Goal: Task Accomplishment & Management: Complete application form

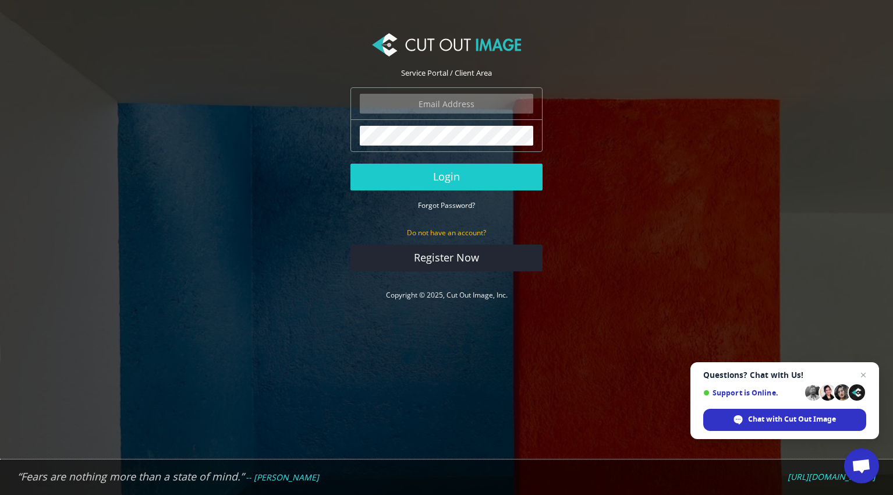
type input "nick@wanderbrooks.nl"
click at [446, 176] on button "Login" at bounding box center [446, 177] width 192 height 27
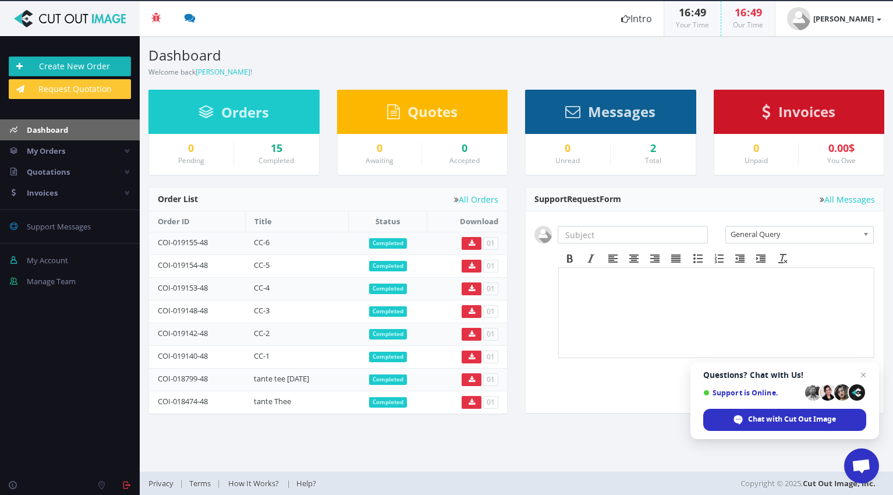
click at [82, 74] on link "Create New Order" at bounding box center [70, 66] width 122 height 20
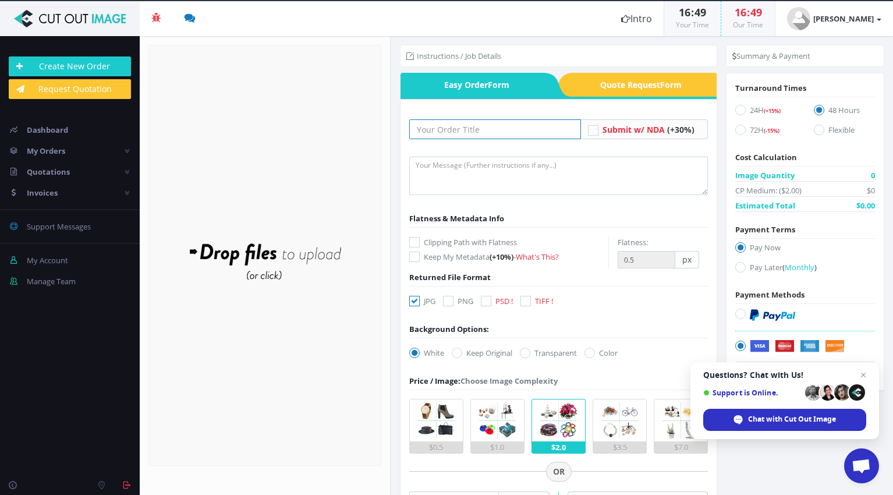
click at [485, 127] on input "text" at bounding box center [494, 129] width 171 height 20
type input "Tante T"
click at [450, 302] on icon at bounding box center [448, 301] width 10 height 10
click at [450, 302] on input "PNG" at bounding box center [450, 301] width 8 height 8
checkbox input "true"
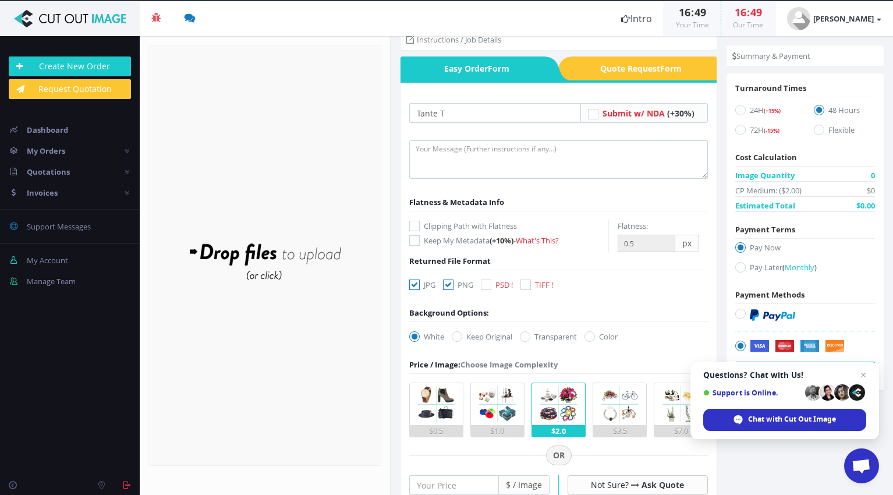
scroll to position [23, 0]
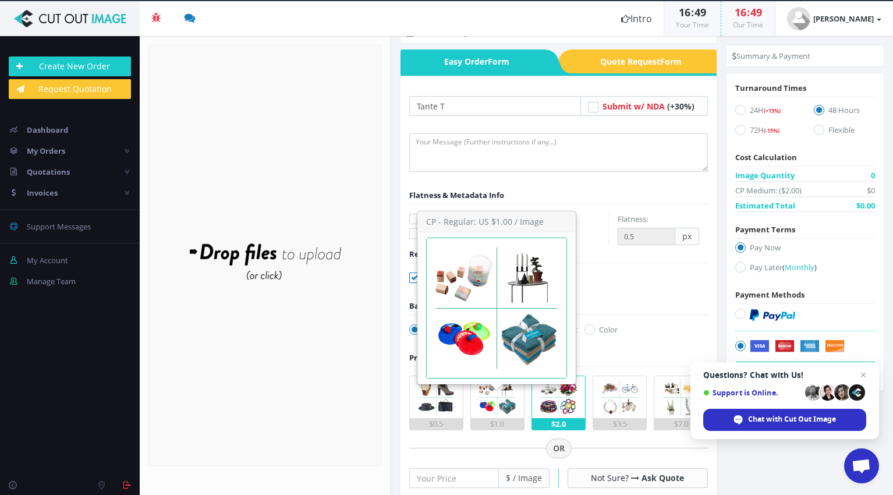
click at [495, 399] on img at bounding box center [497, 397] width 42 height 42
click at [0, 0] on input "$1.0" at bounding box center [0, 0] width 0 height 0
click at [495, 399] on img at bounding box center [497, 397] width 42 height 42
click at [0, 0] on input "$1.0" at bounding box center [0, 0] width 0 height 0
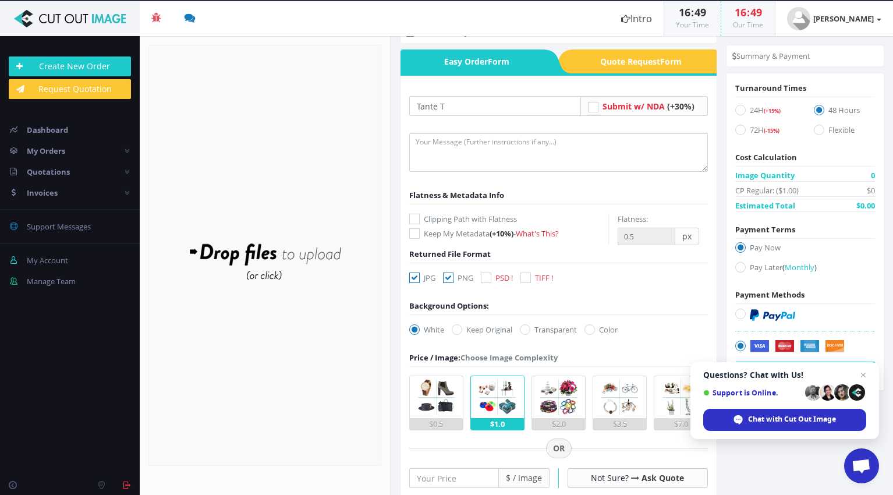
click at [452, 396] on img at bounding box center [436, 397] width 42 height 42
click at [0, 0] on input "$0.5" at bounding box center [0, 0] width 0 height 0
click at [484, 403] on img at bounding box center [497, 397] width 42 height 42
click at [0, 0] on input "$1.0" at bounding box center [0, 0] width 0 height 0
click at [443, 385] on img at bounding box center [436, 397] width 42 height 42
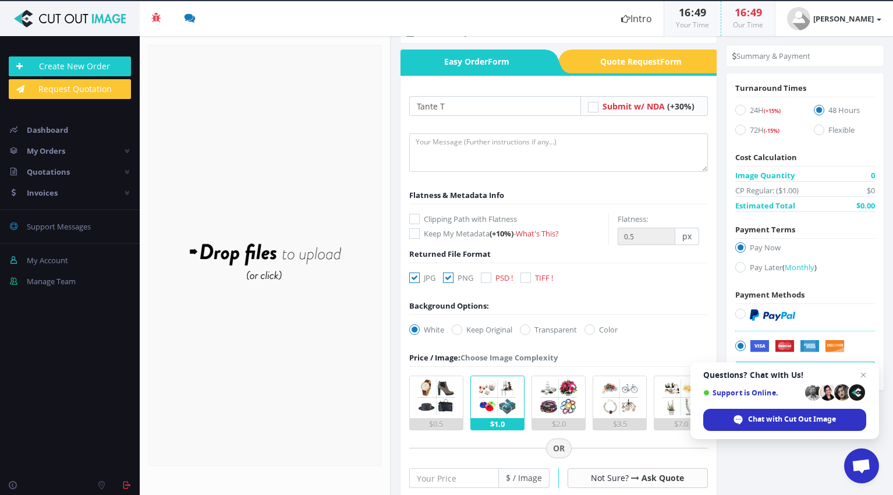
click at [0, 0] on input "$0.5" at bounding box center [0, 0] width 0 height 0
click at [665, 325] on form "Tante T Submit w/ NDA (+30%) Flatness & Metadata Info Keep My Metadata -" at bounding box center [558, 439] width 298 height 687
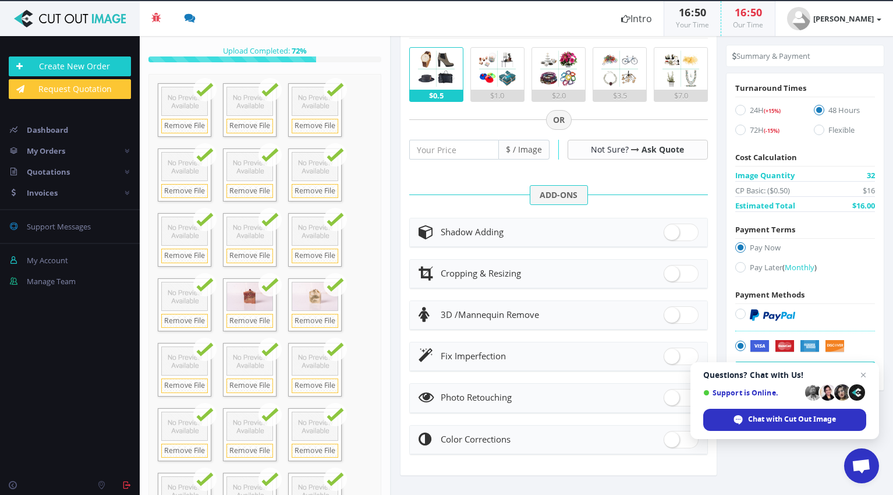
scroll to position [0, 0]
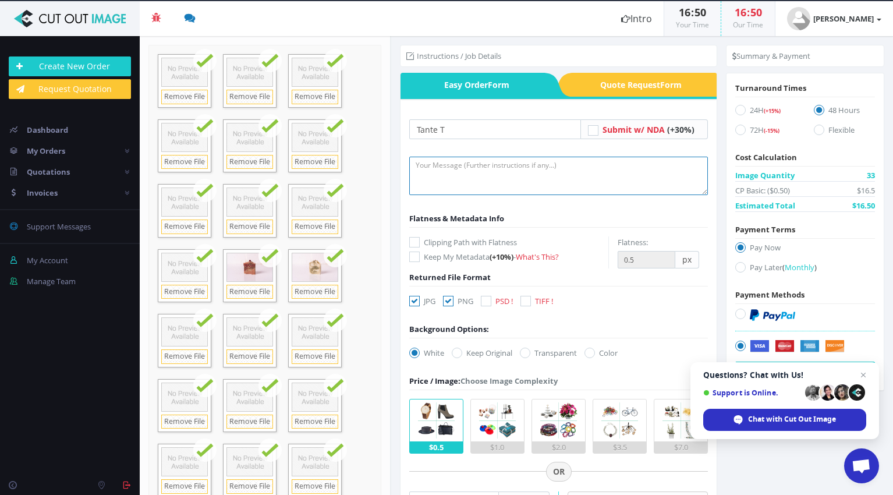
click at [484, 186] on textarea at bounding box center [558, 176] width 298 height 38
click at [502, 168] on textarea "I understand if some phones are a little more for to cut out." at bounding box center [558, 176] width 298 height 38
click at [622, 163] on textarea "I understand if some photos are a little more for to cut out." at bounding box center [558, 176] width 298 height 38
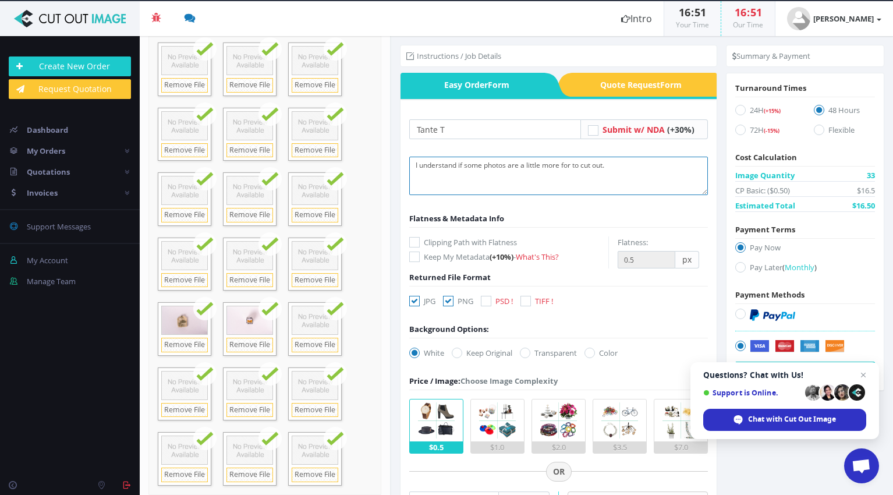
type textarea "I understand if some photos are a little more for to cut out."
click at [751, 267] on label "Pay Later ( Monthly )" at bounding box center [805, 269] width 140 height 16
click at [745, 267] on input "Pay Later ( Monthly )" at bounding box center [742, 268] width 8 height 8
radio input "true"
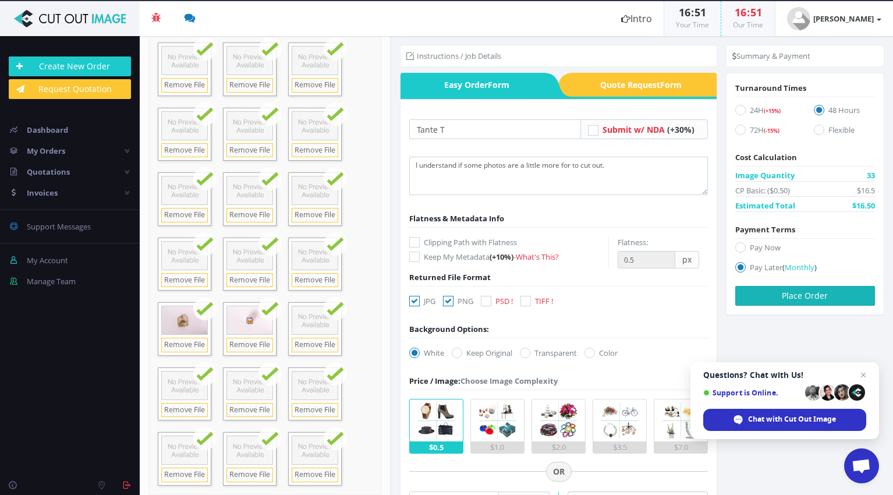
click at [833, 290] on button "Place Order" at bounding box center [805, 296] width 140 height 20
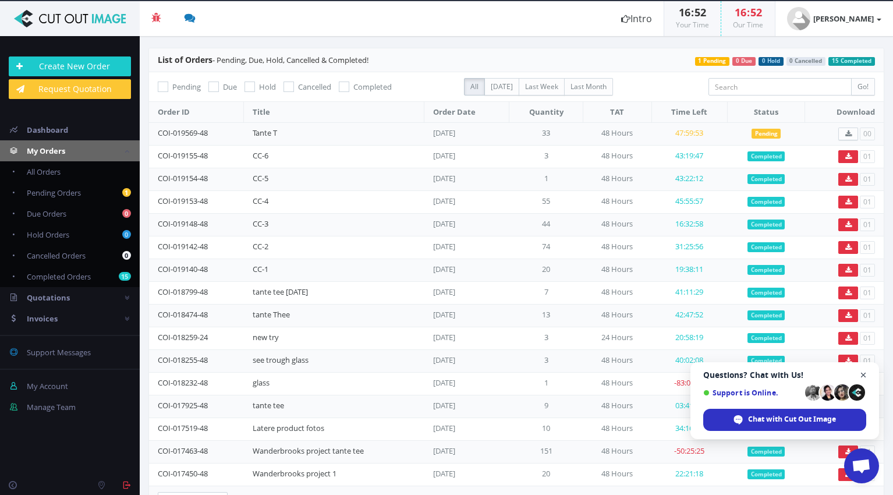
click at [860, 375] on span "Open chat" at bounding box center [863, 375] width 15 height 15
